Goal: Task Accomplishment & Management: Manage account settings

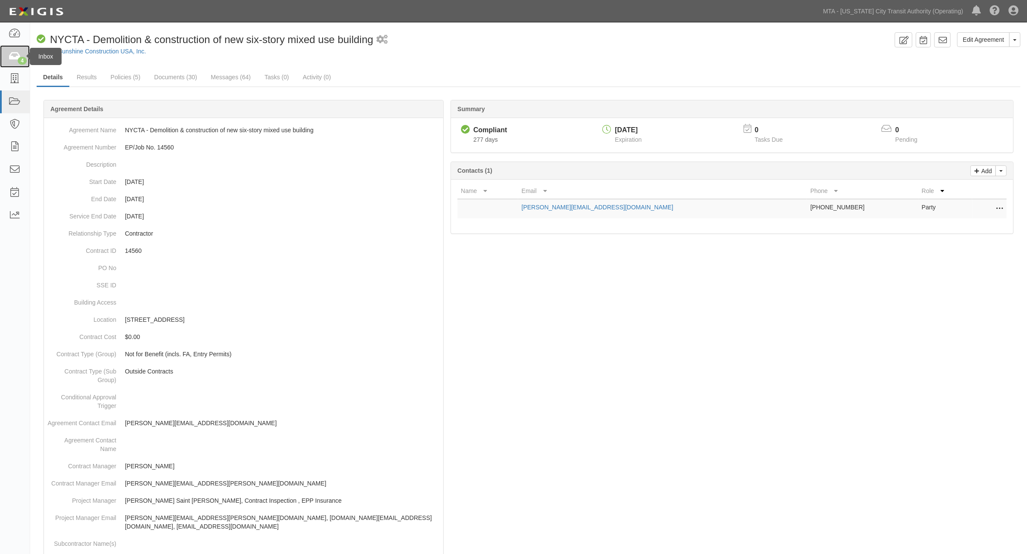
click at [13, 59] on icon at bounding box center [15, 57] width 12 height 10
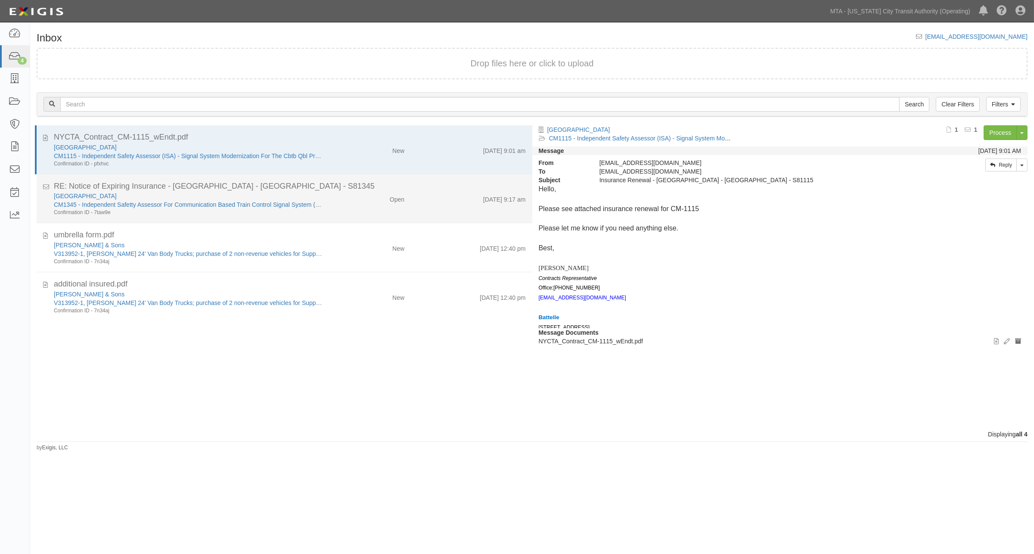
click at [333, 200] on div "Open" at bounding box center [370, 198] width 81 height 12
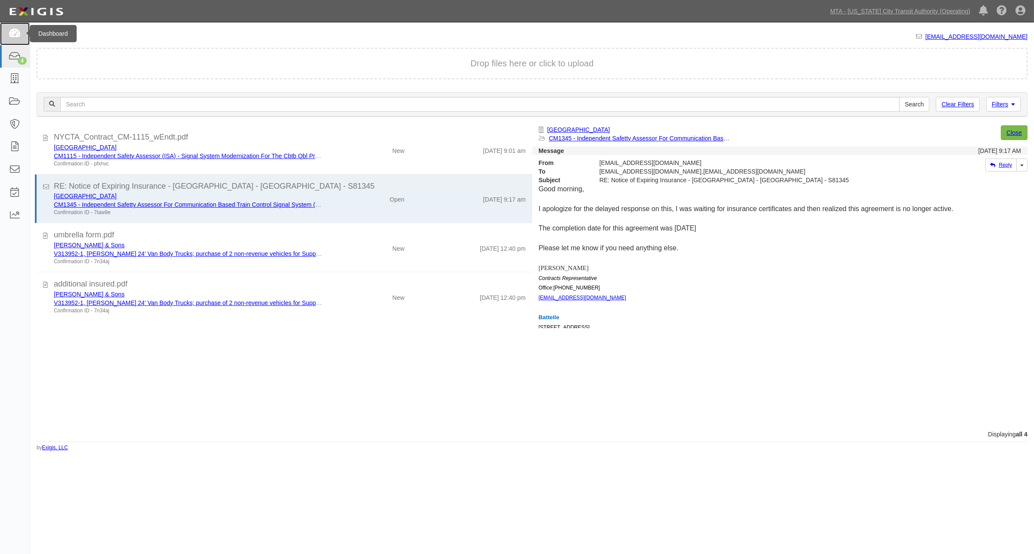
click at [16, 30] on icon at bounding box center [15, 34] width 12 height 10
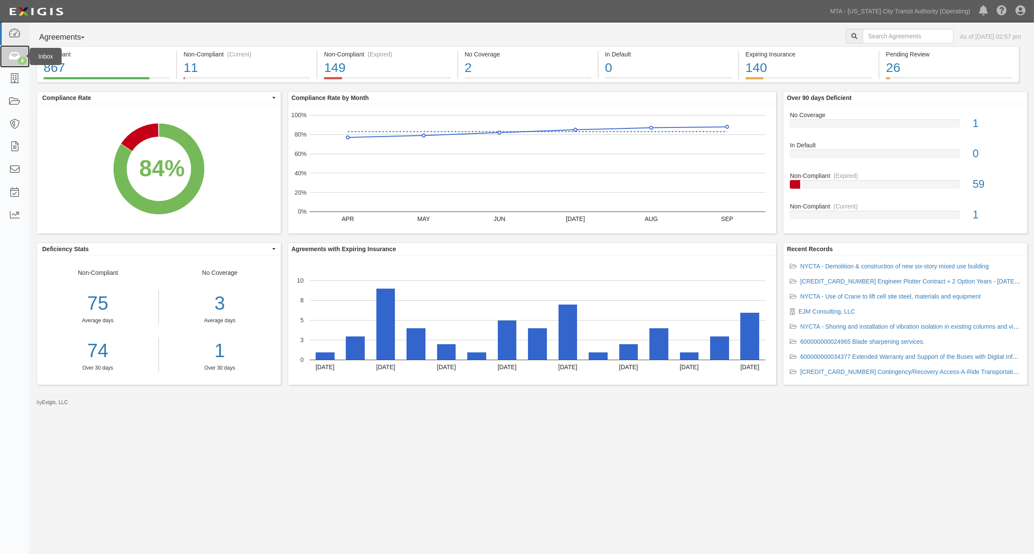
click at [11, 59] on icon at bounding box center [15, 57] width 12 height 10
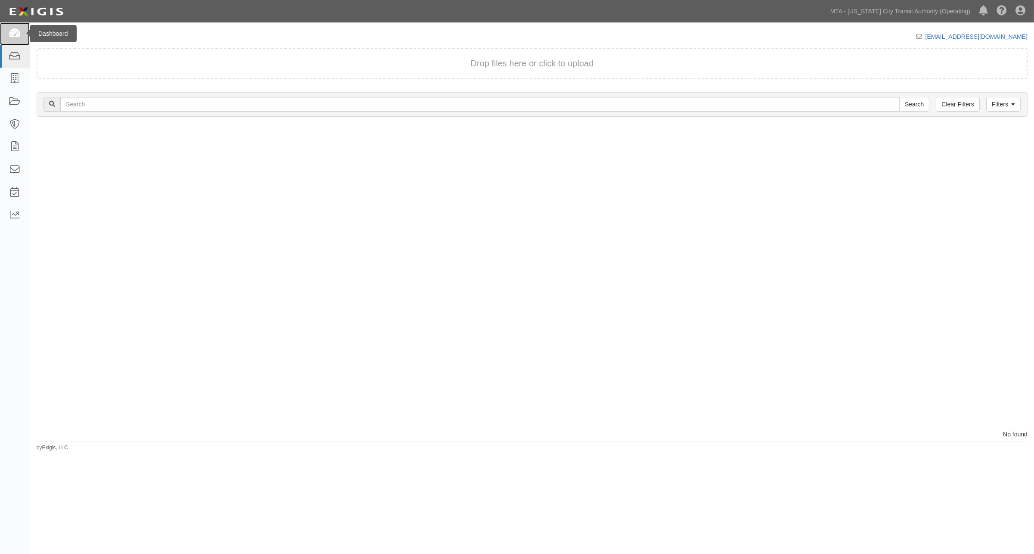
click at [9, 27] on link at bounding box center [15, 33] width 30 height 23
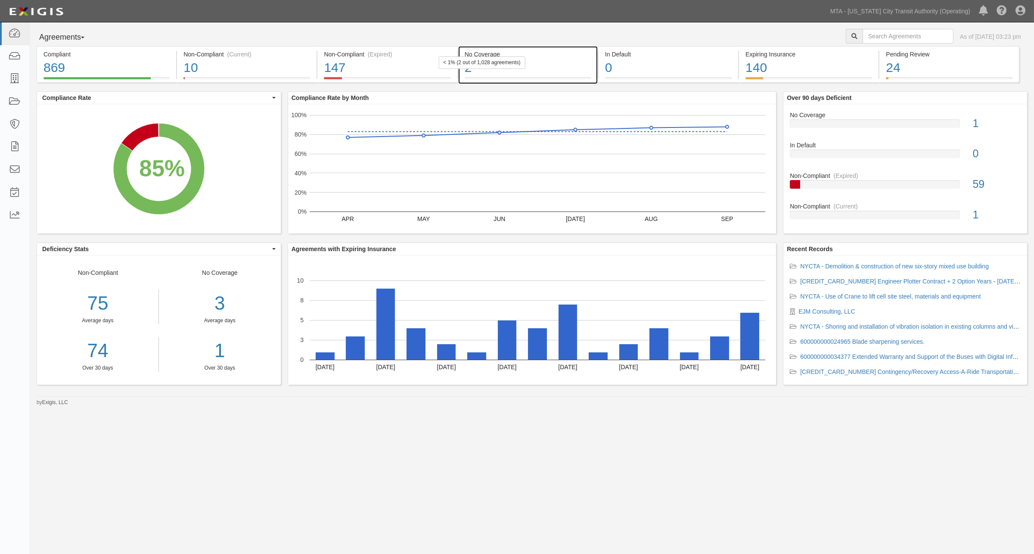
click at [554, 65] on div "2" at bounding box center [528, 68] width 127 height 19
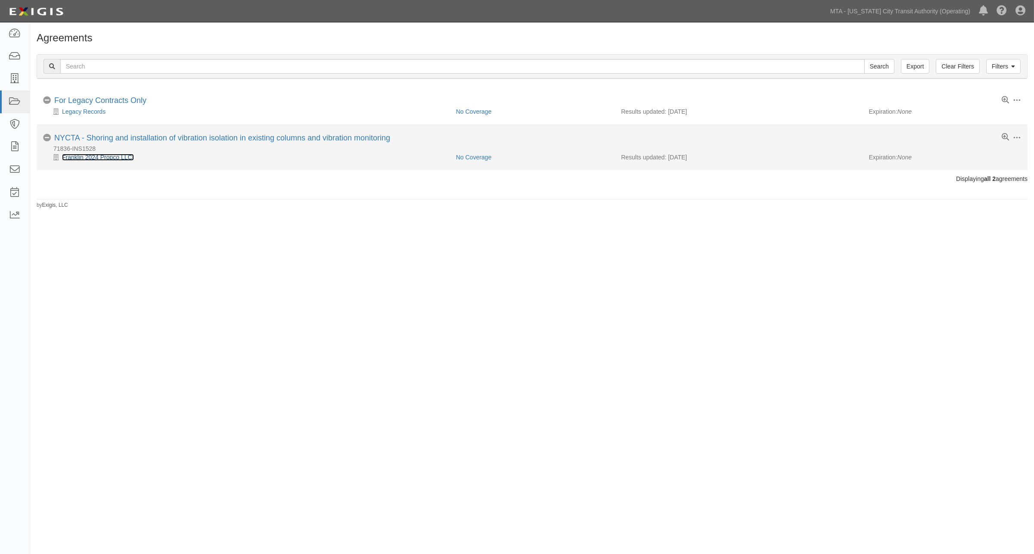
click at [97, 158] on link "Franklin 2024 Propco LLC." at bounding box center [98, 157] width 72 height 7
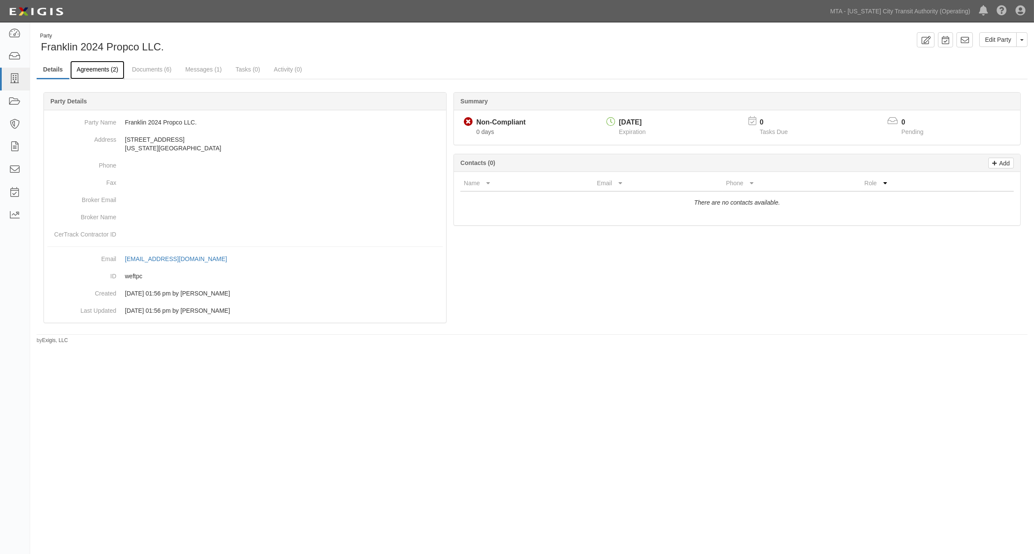
click at [105, 69] on link "Agreements (2)" at bounding box center [97, 70] width 54 height 19
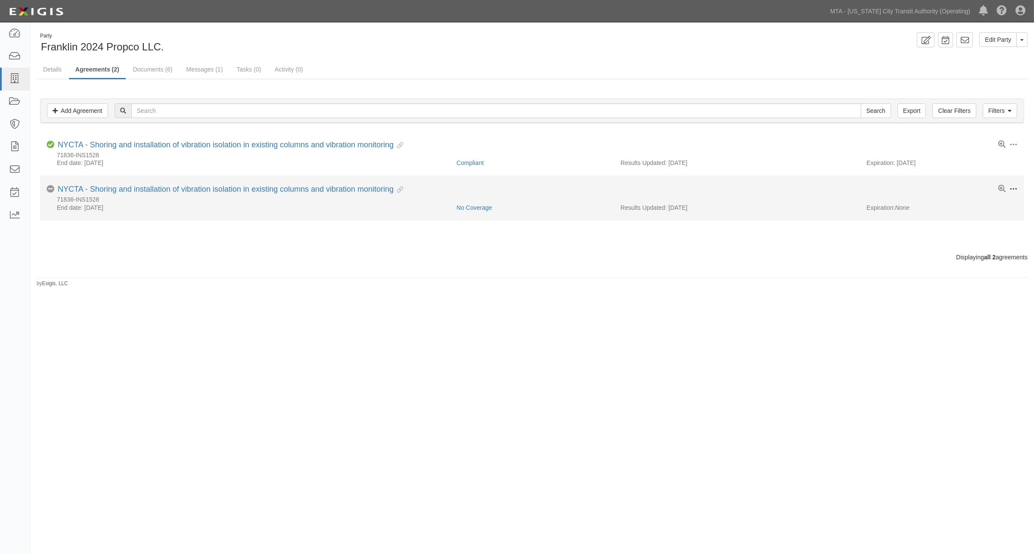
click at [1016, 189] on span at bounding box center [1014, 189] width 8 height 8
click at [951, 252] on link "Archive" at bounding box center [974, 252] width 68 height 16
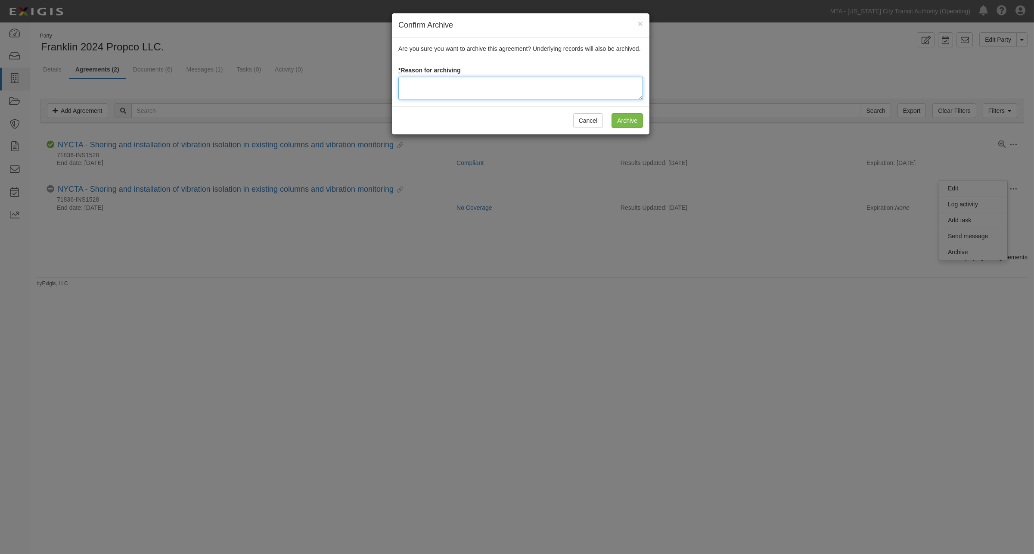
click at [576, 88] on textarea at bounding box center [520, 88] width 245 height 23
type textarea "Dup"
click at [635, 121] on input "Archive" at bounding box center [627, 120] width 31 height 15
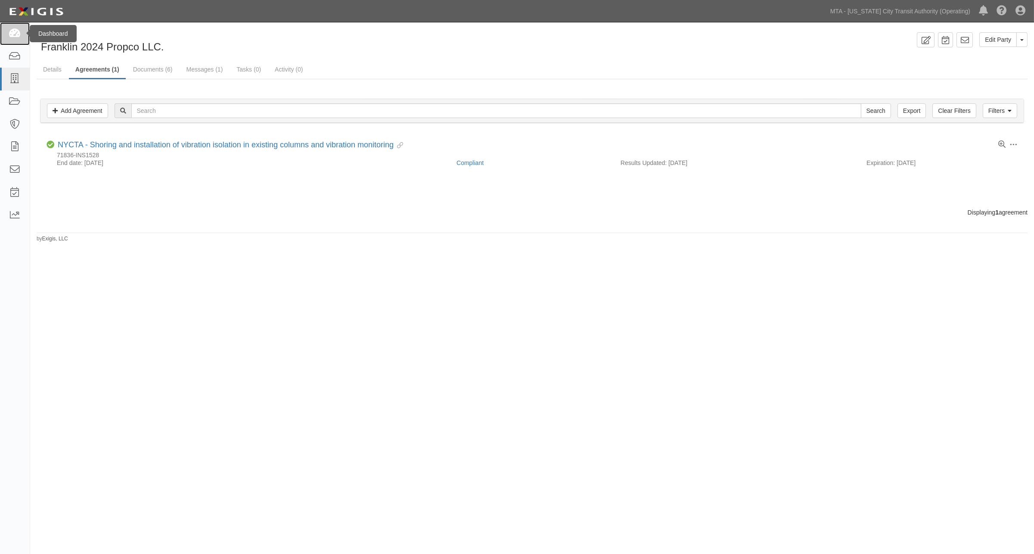
click at [7, 34] on link at bounding box center [15, 33] width 30 height 23
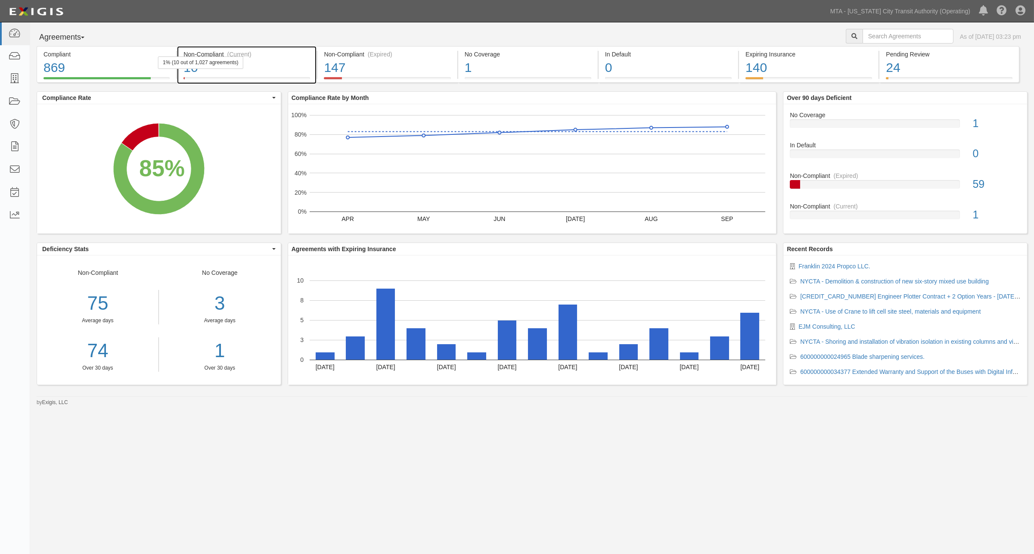
click at [293, 62] on div "10" at bounding box center [247, 68] width 127 height 19
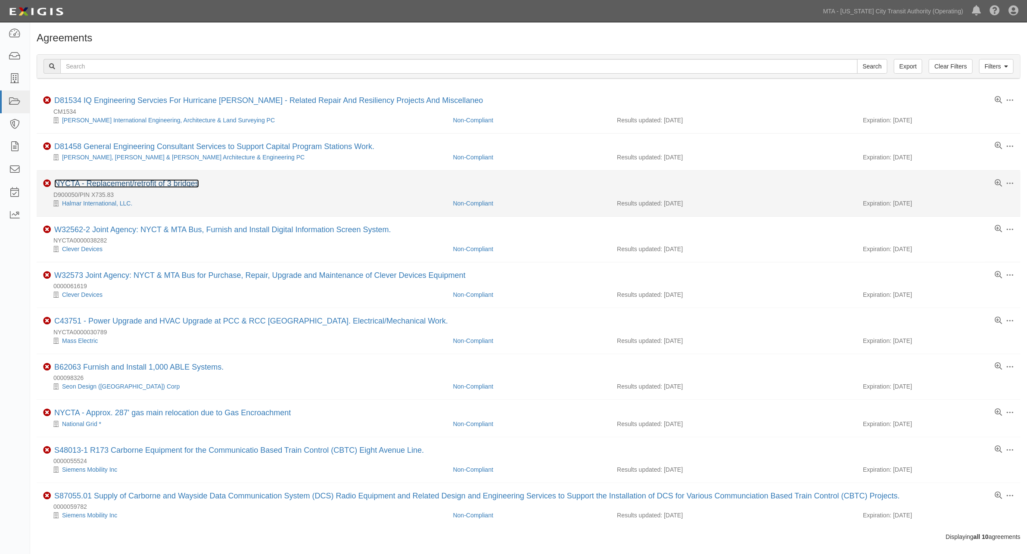
click at [156, 184] on link "NYCTA - Replacement/retrofit of 3 bridges" at bounding box center [126, 183] width 145 height 9
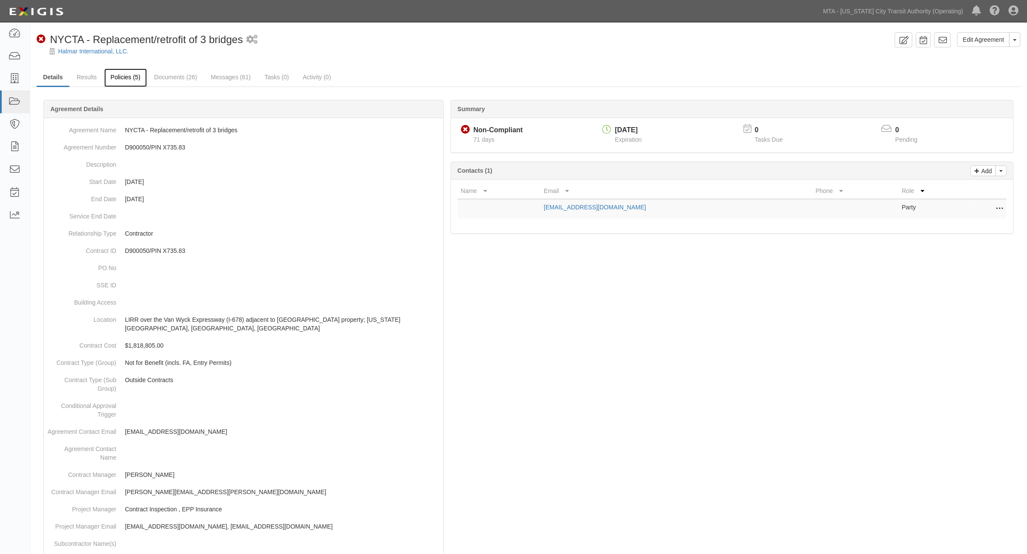
click at [121, 78] on link "Policies (5)" at bounding box center [125, 77] width 43 height 19
click at [845, 5] on link "MTA - [US_STATE] City Transit Authority (Operating)" at bounding box center [893, 11] width 149 height 17
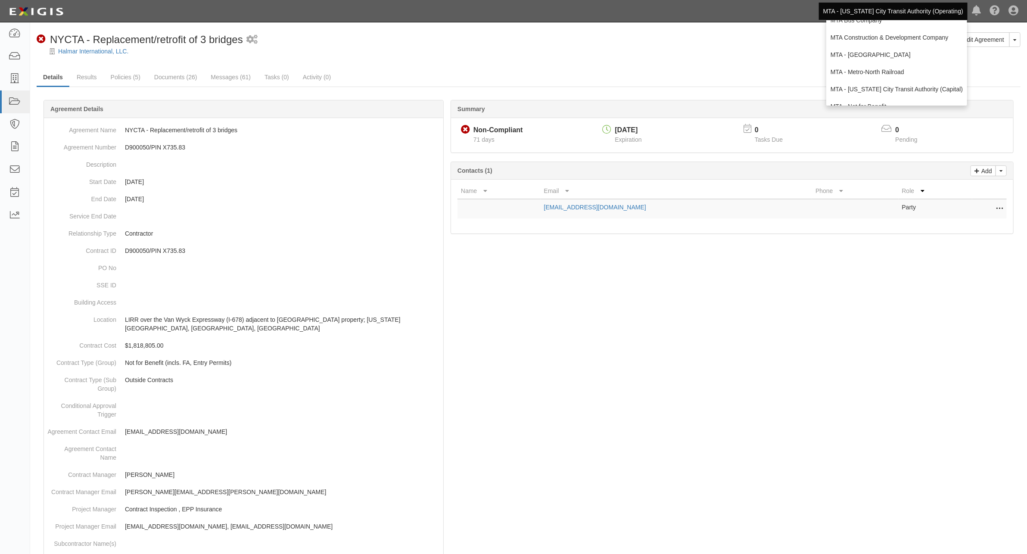
scroll to position [57, 0]
click at [877, 96] on link "MTA - Triborough Bridge & Tunnel Authority" at bounding box center [896, 94] width 141 height 17
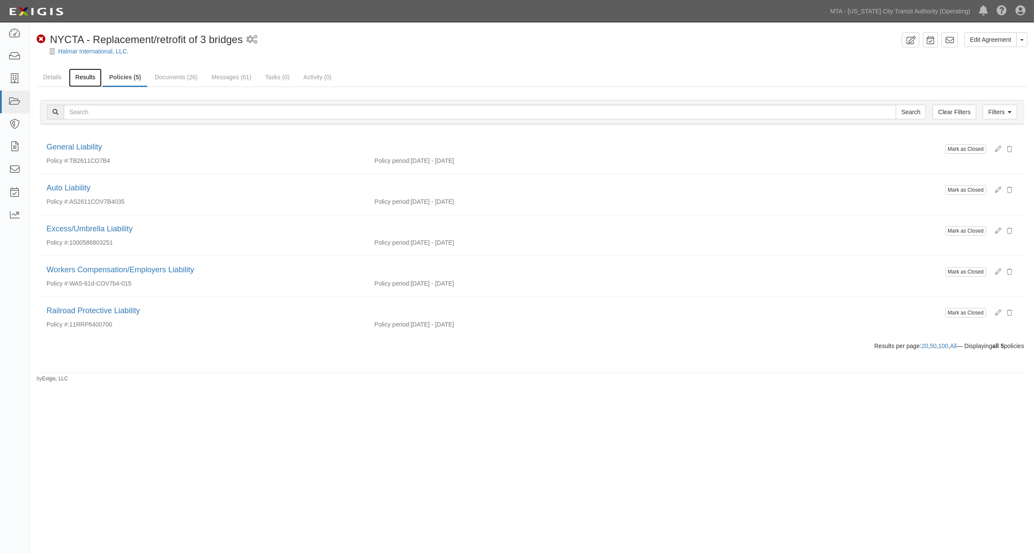
click at [80, 77] on link "Results" at bounding box center [85, 77] width 33 height 19
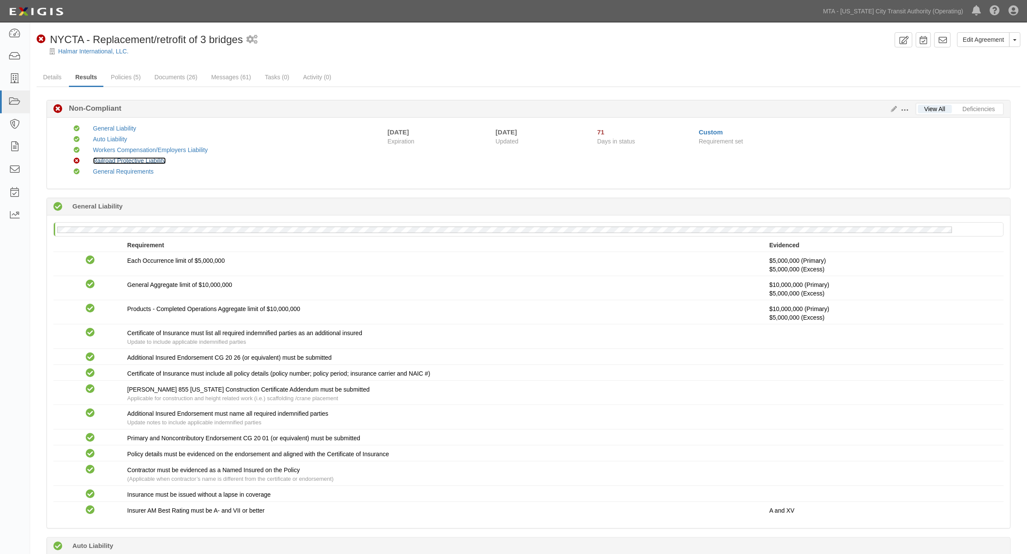
click at [157, 160] on link "Railroad Protective Liability" at bounding box center [129, 160] width 73 height 7
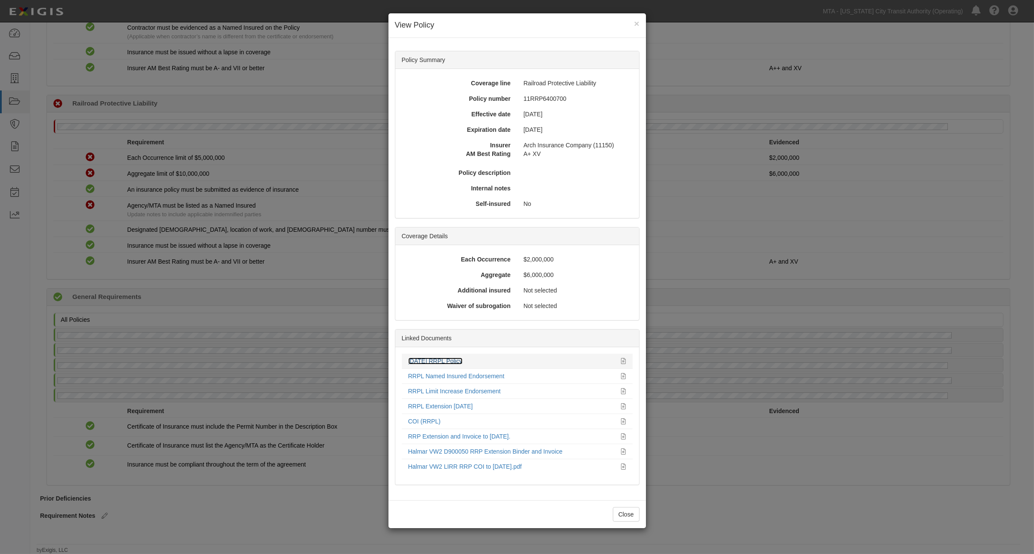
click at [458, 358] on link "[DATE] RRPL Policy" at bounding box center [435, 361] width 54 height 7
drag, startPoint x: 840, startPoint y: 428, endPoint x: 818, endPoint y: 428, distance: 22.0
click at [835, 429] on div "× View Policy Policy Summary Coverage line Railroad Protective Liability Policy…" at bounding box center [517, 277] width 1034 height 554
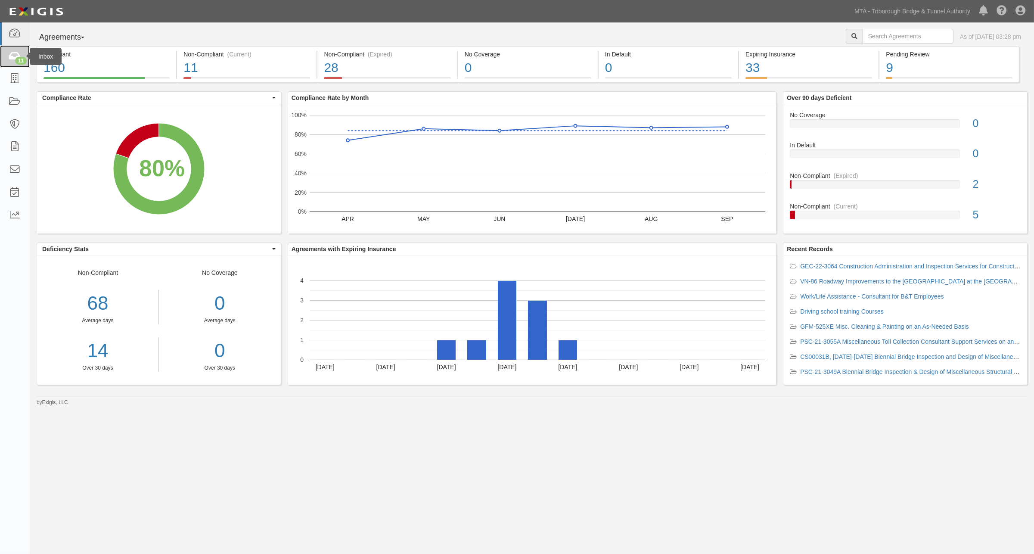
click at [12, 59] on icon at bounding box center [15, 57] width 12 height 10
